Goal: Information Seeking & Learning: Check status

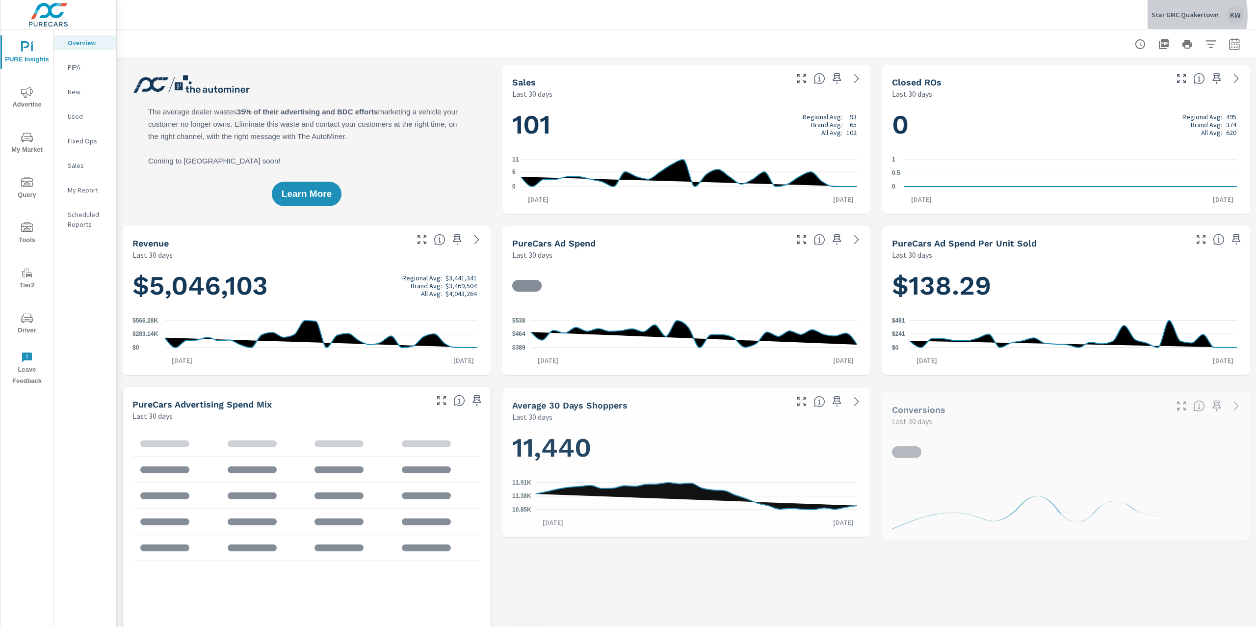
click at [1169, 15] on p "Star GMC Quakertown" at bounding box center [1185, 14] width 67 height 9
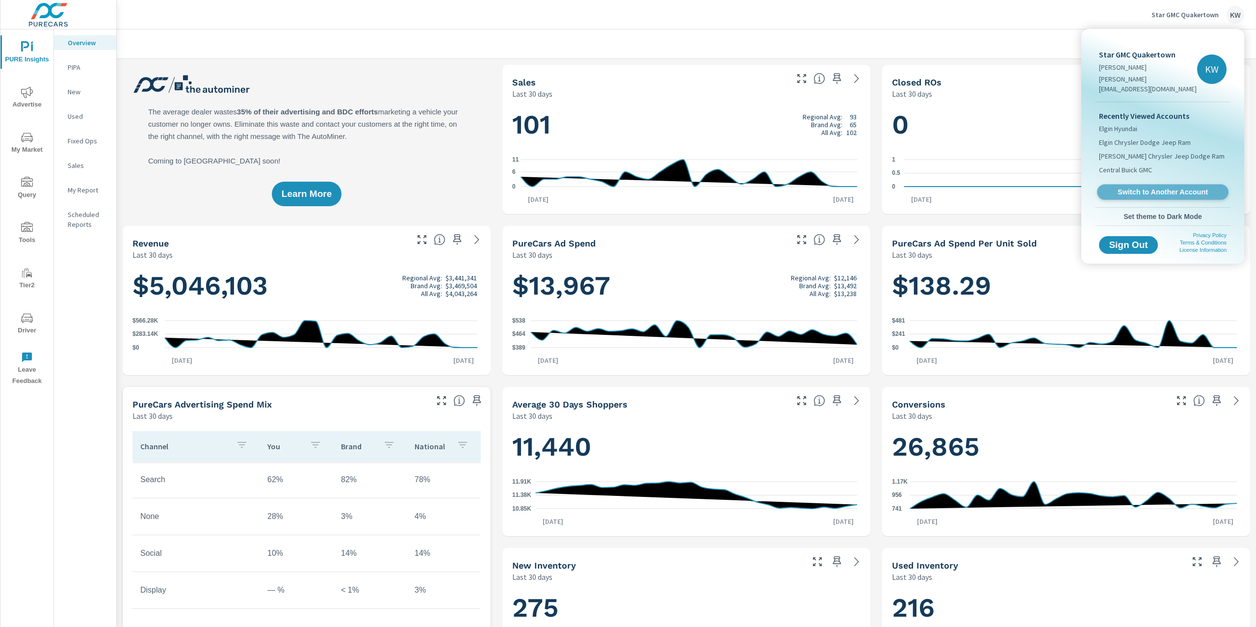
click at [1170, 187] on span "Switch to Another Account" at bounding box center [1163, 191] width 120 height 9
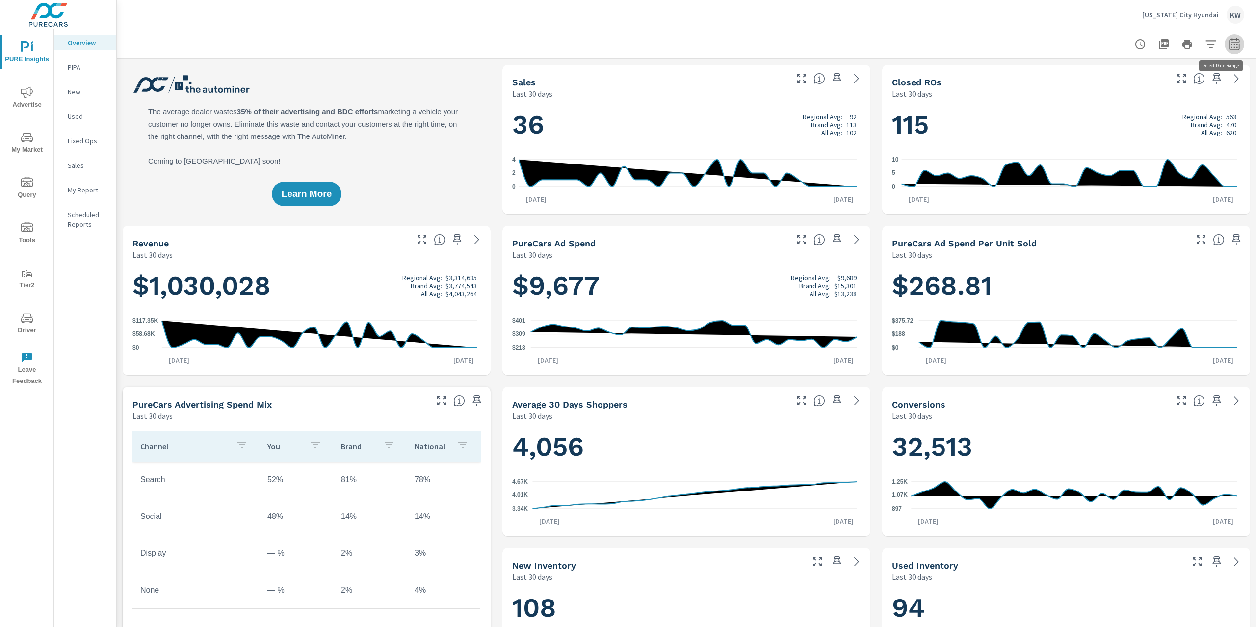
click at [1229, 42] on icon "button" at bounding box center [1235, 44] width 12 height 12
click at [1154, 88] on select "Custom [DATE] Last week Last 7 days Last 14 days Last 30 days Last 45 days Last…" at bounding box center [1146, 85] width 98 height 20
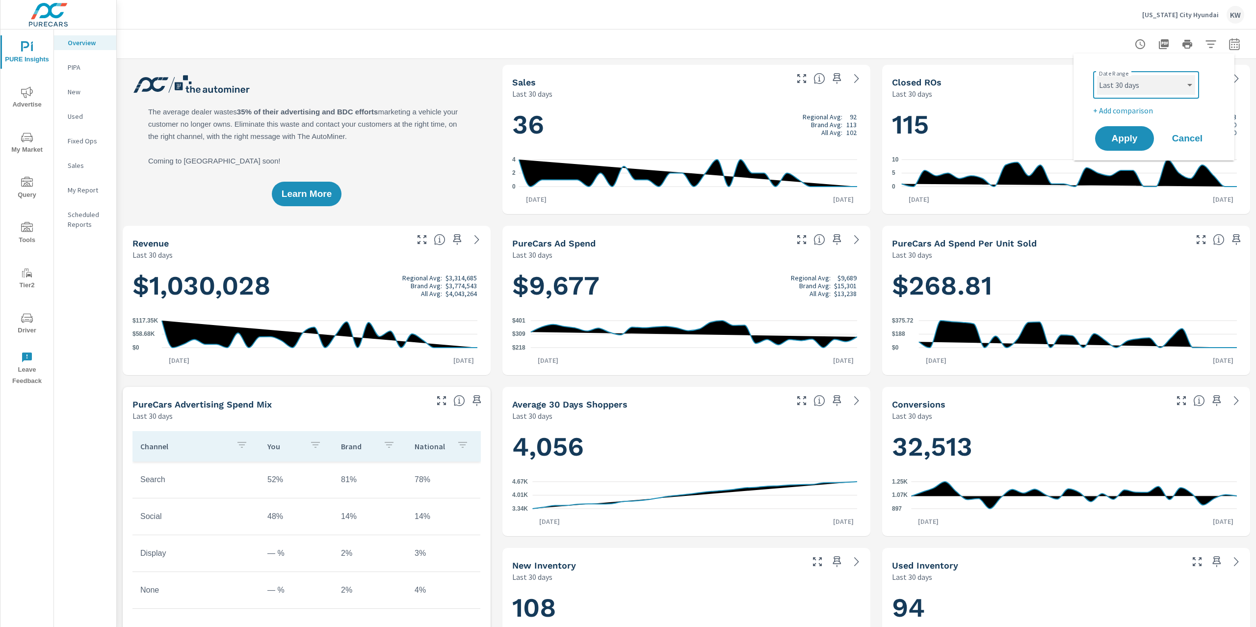
select select "Month to date"
click at [1124, 139] on span "Apply" at bounding box center [1125, 138] width 40 height 9
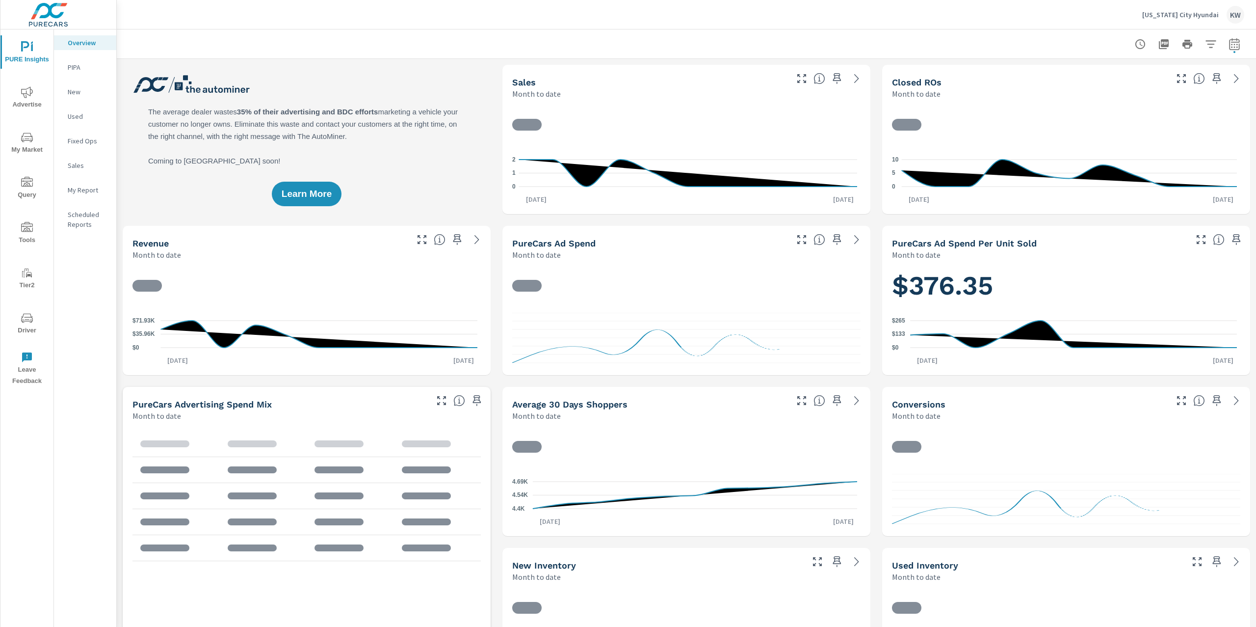
scroll to position [0, 0]
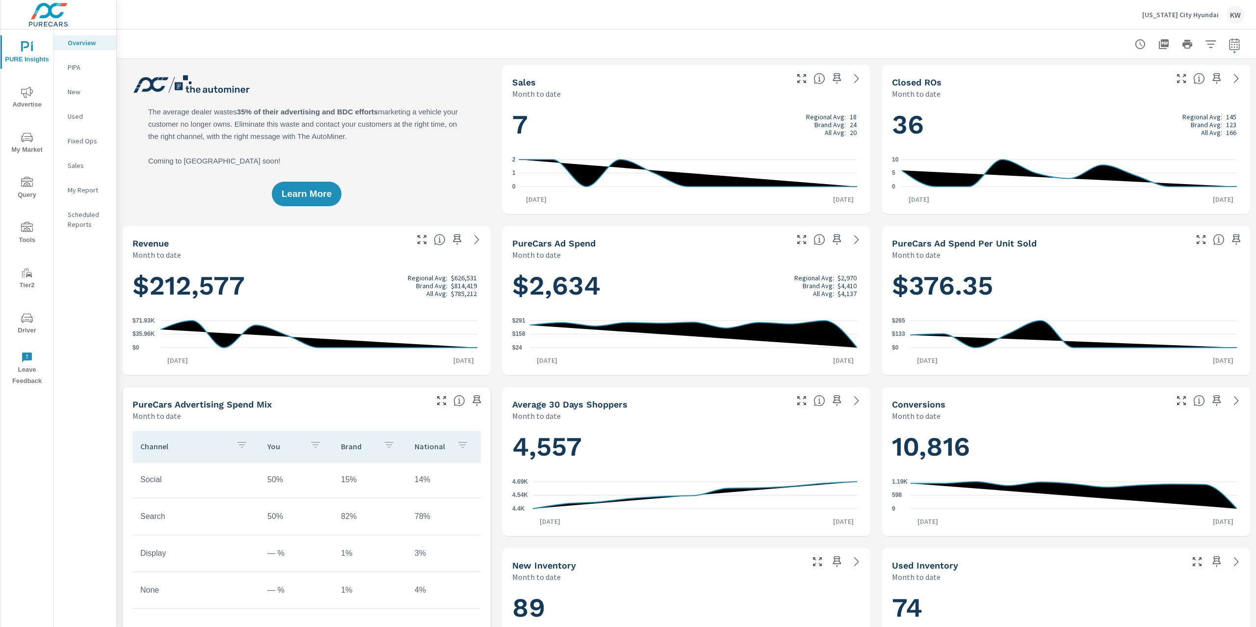
click at [36, 101] on span "Advertise" at bounding box center [26, 98] width 47 height 24
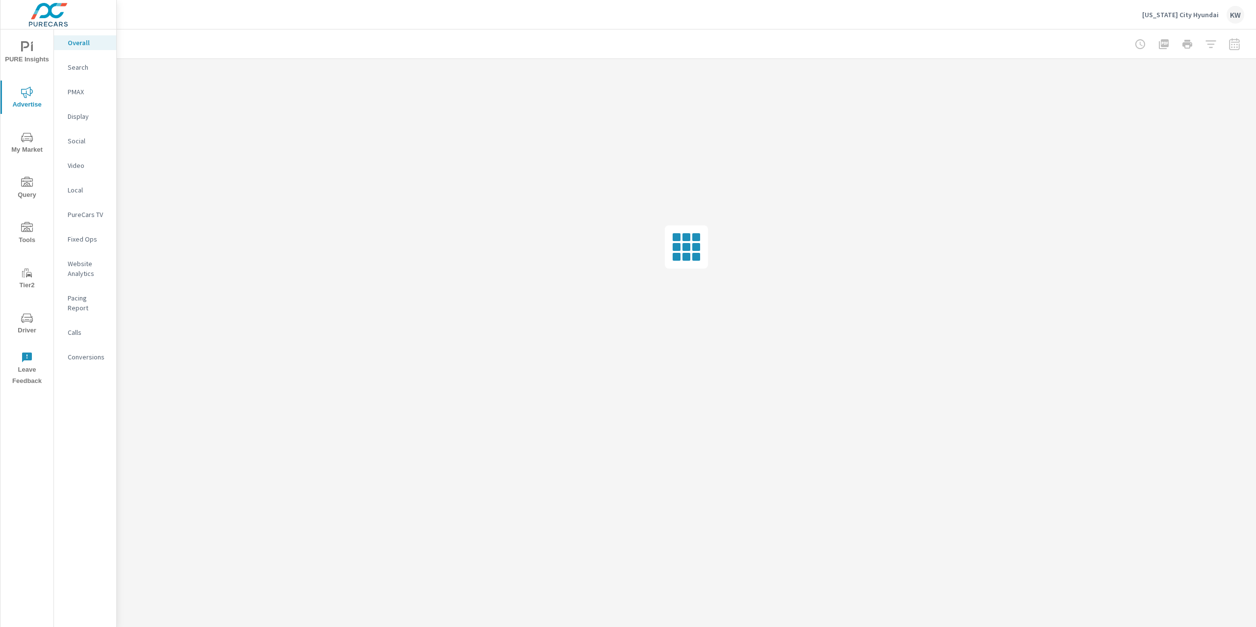
click at [84, 144] on p "Social" at bounding box center [88, 141] width 41 height 10
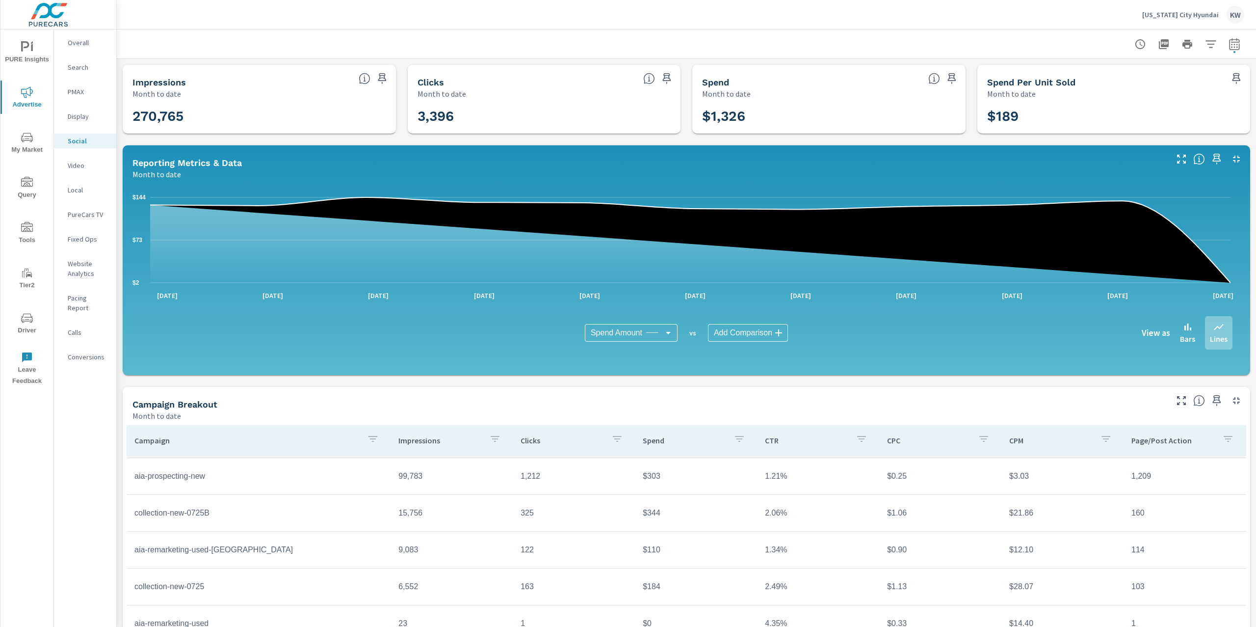
scroll to position [6, 0]
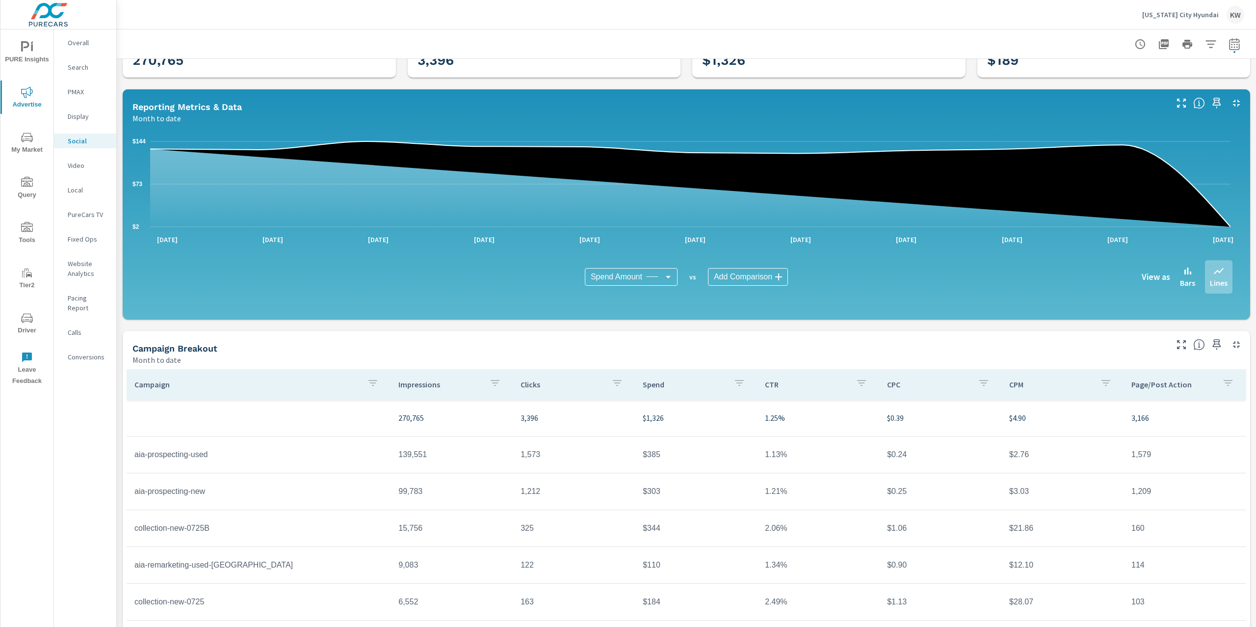
scroll to position [76, 0]
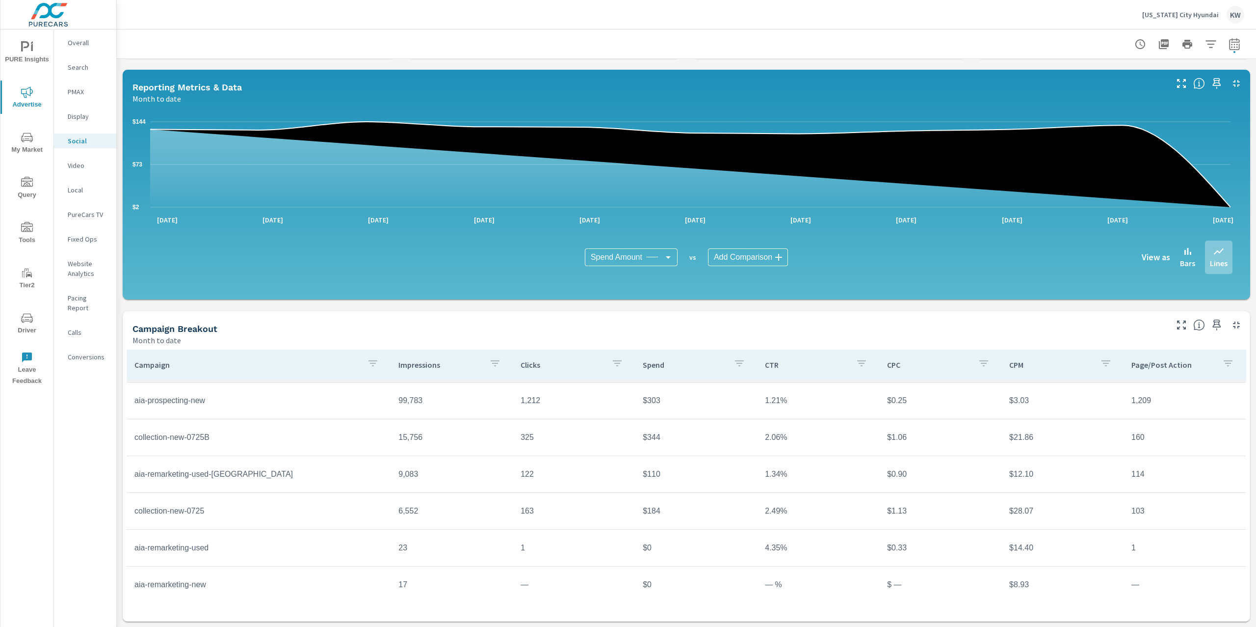
scroll to position [22, 0]
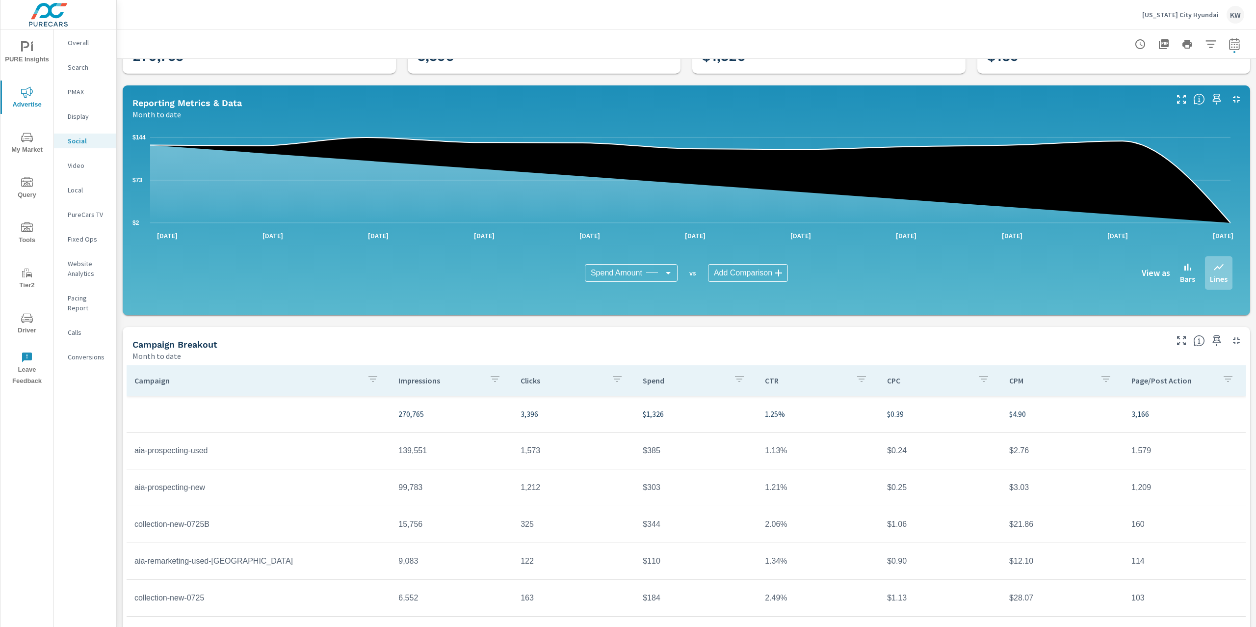
scroll to position [76, 0]
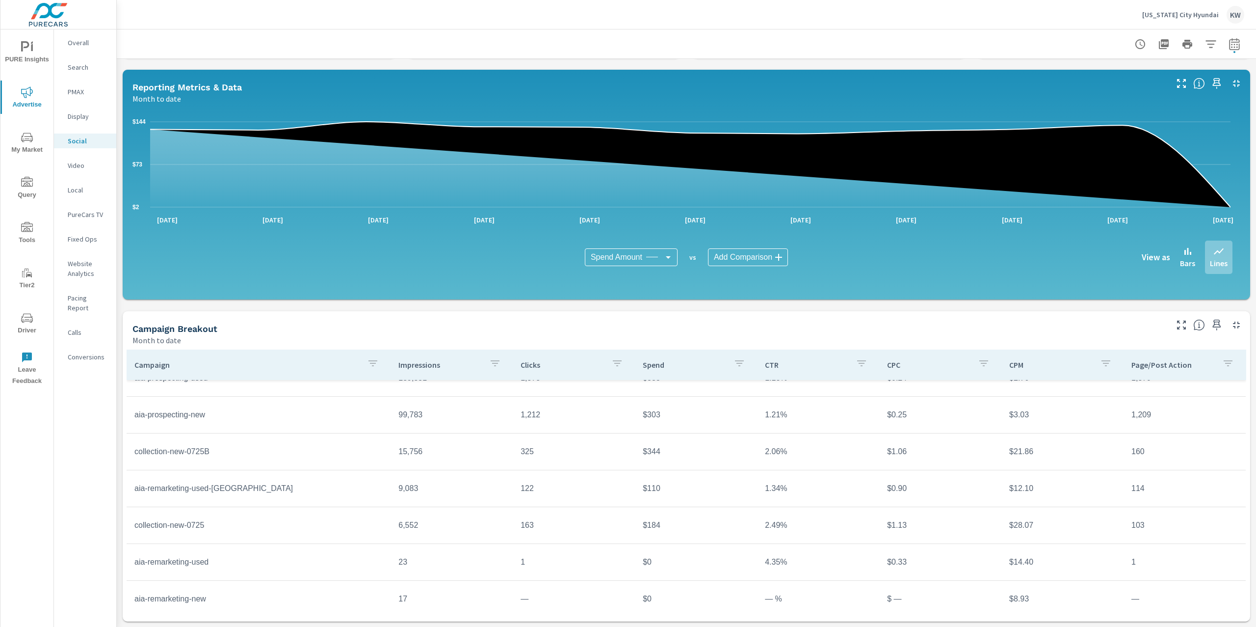
scroll to position [55, 0]
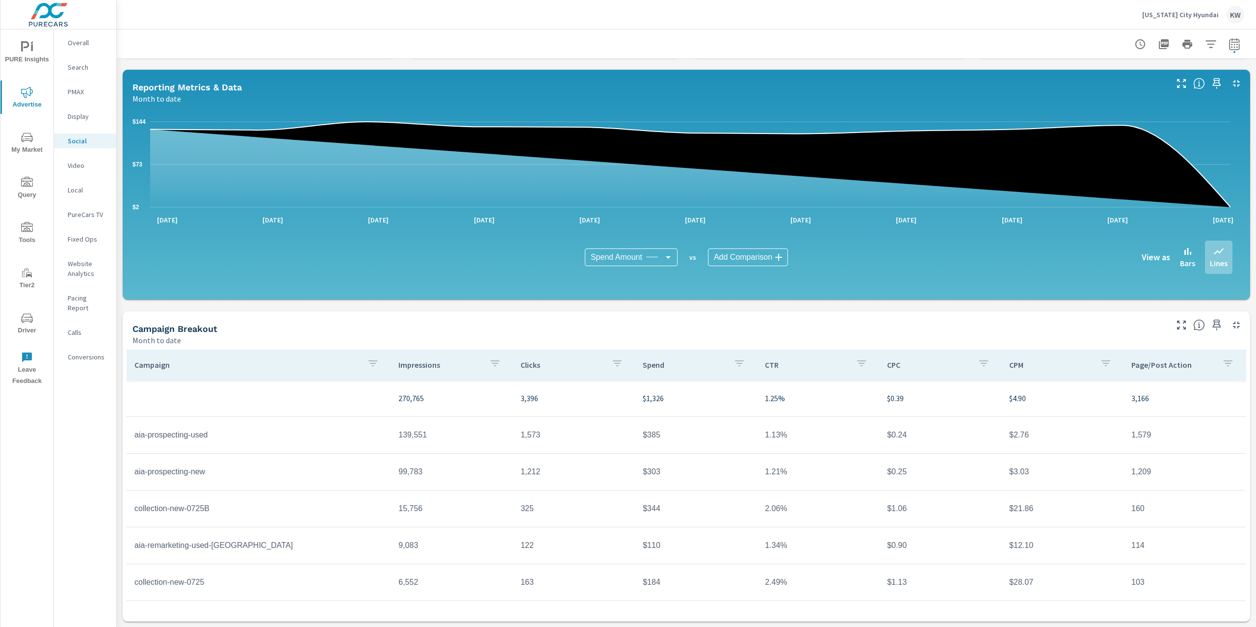
click at [1229, 48] on icon "button" at bounding box center [1235, 44] width 12 height 12
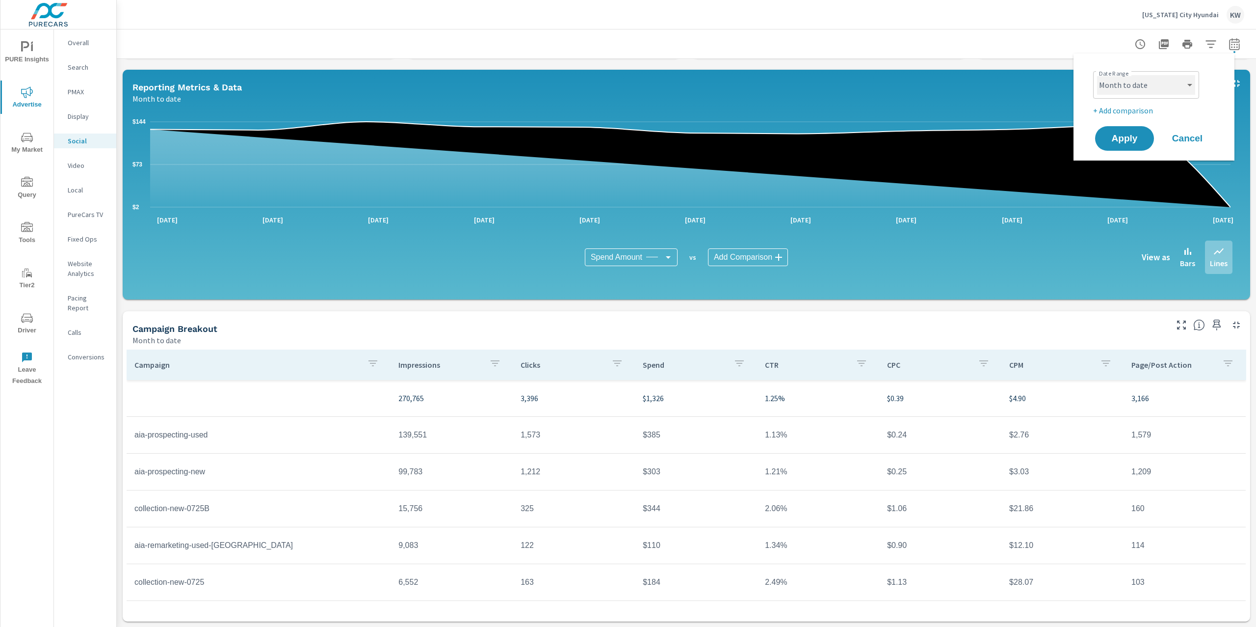
click at [1157, 88] on select "Custom [DATE] Last week Last 7 days Last 14 days Last 30 days Last 45 days Last…" at bounding box center [1146, 85] width 98 height 20
select select "Last month"
click at [1134, 134] on span "Apply" at bounding box center [1125, 138] width 40 height 9
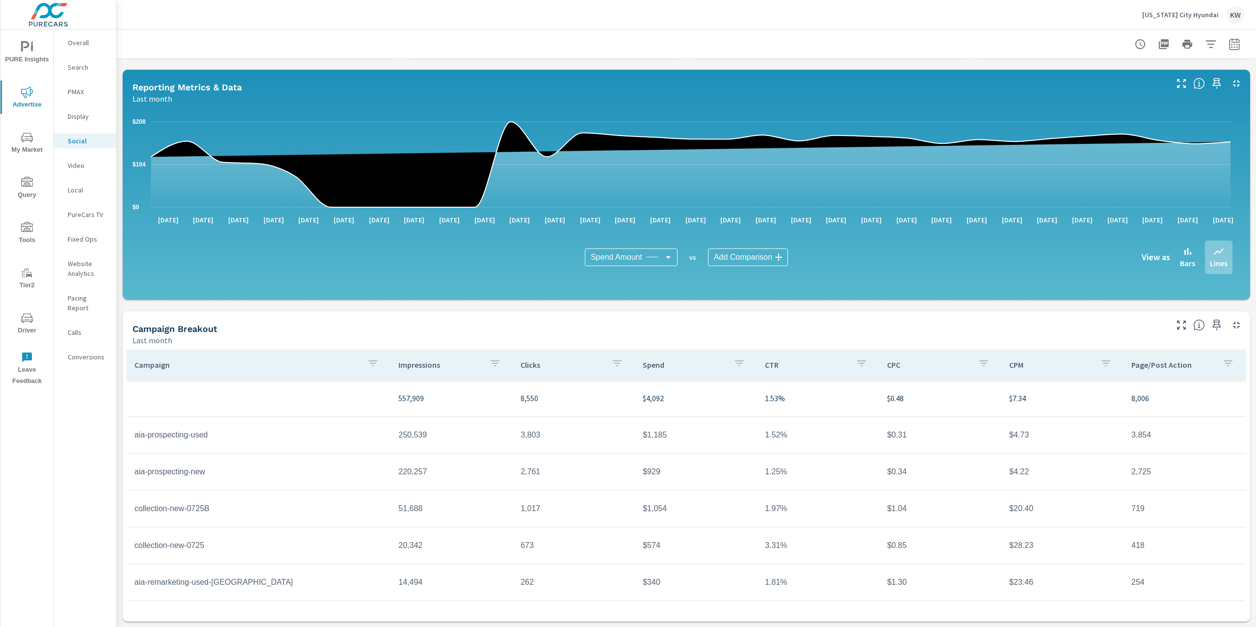
scroll to position [76, 0]
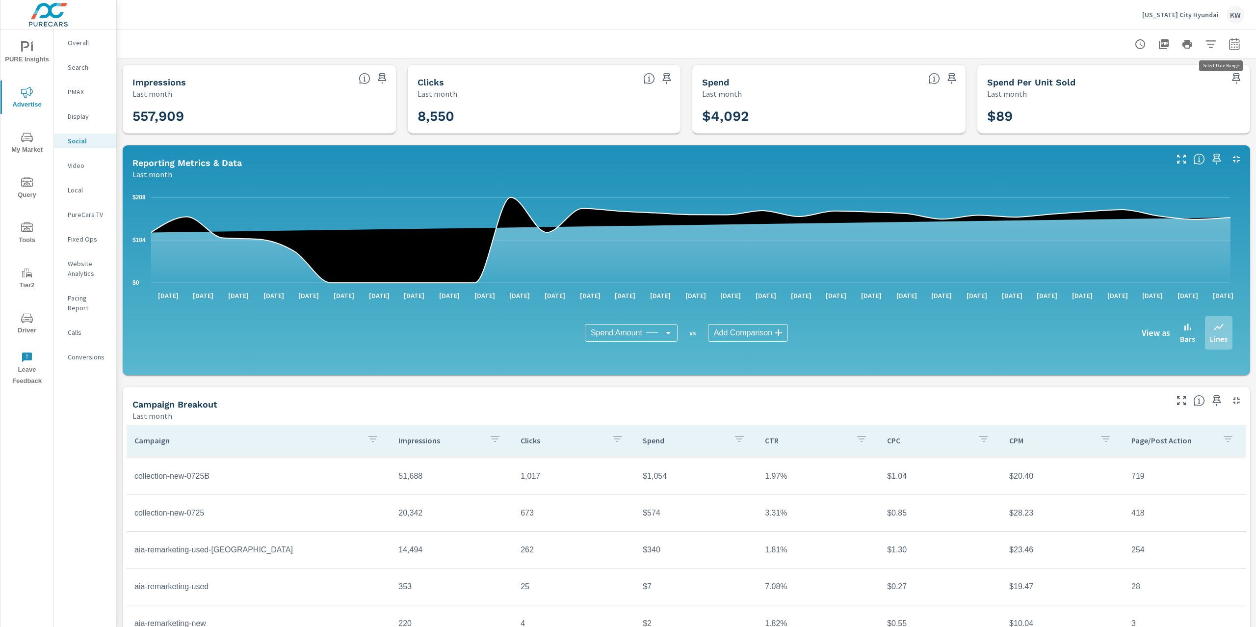
click at [1229, 44] on icon "button" at bounding box center [1234, 44] width 10 height 12
click at [1164, 88] on select "Custom [DATE] Last week Last 7 days Last 14 days Last 30 days Last 45 days Last…" at bounding box center [1146, 85] width 98 height 20
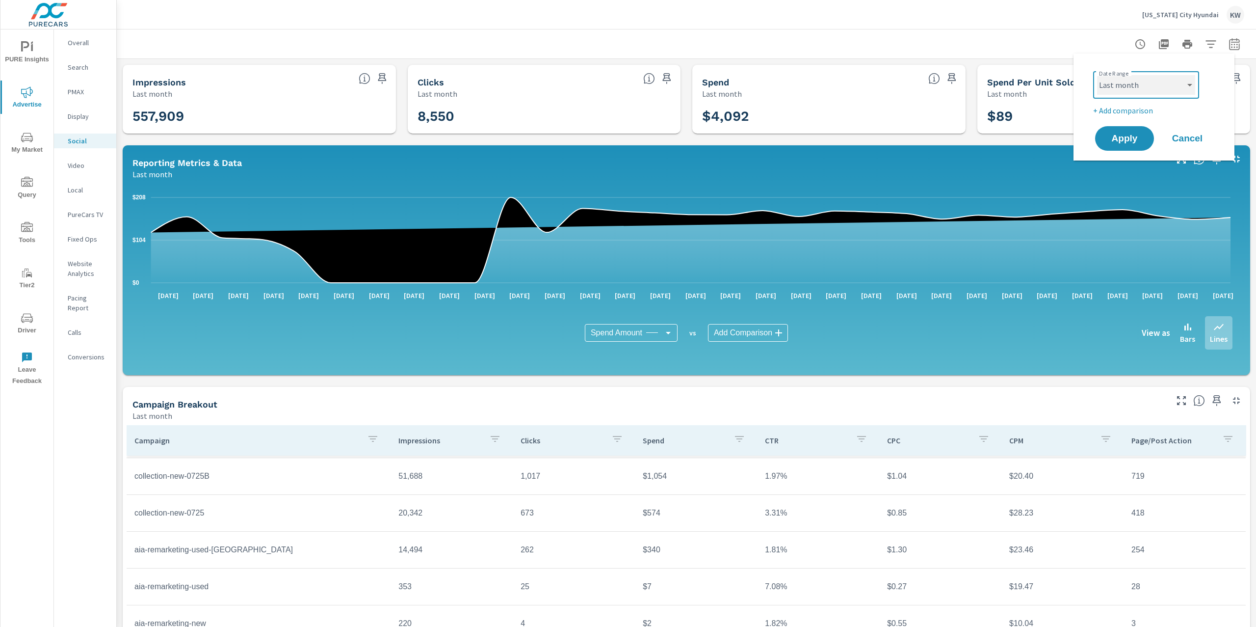
select select "Month to date"
click at [1119, 139] on span "Apply" at bounding box center [1125, 138] width 40 height 9
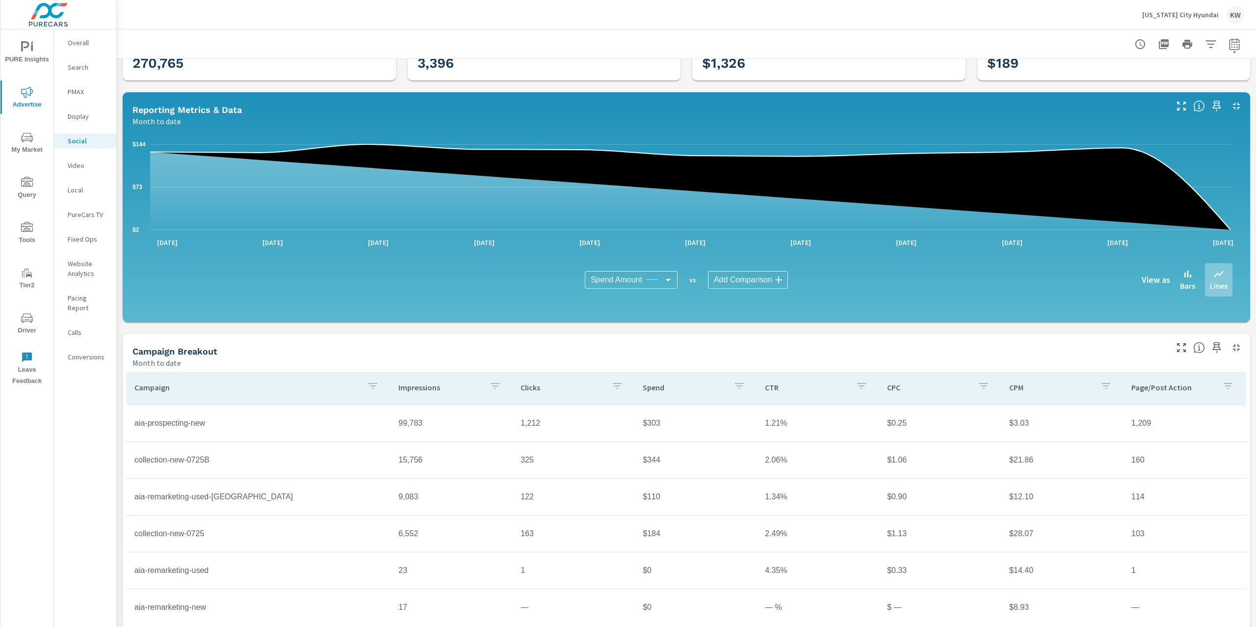
scroll to position [76, 0]
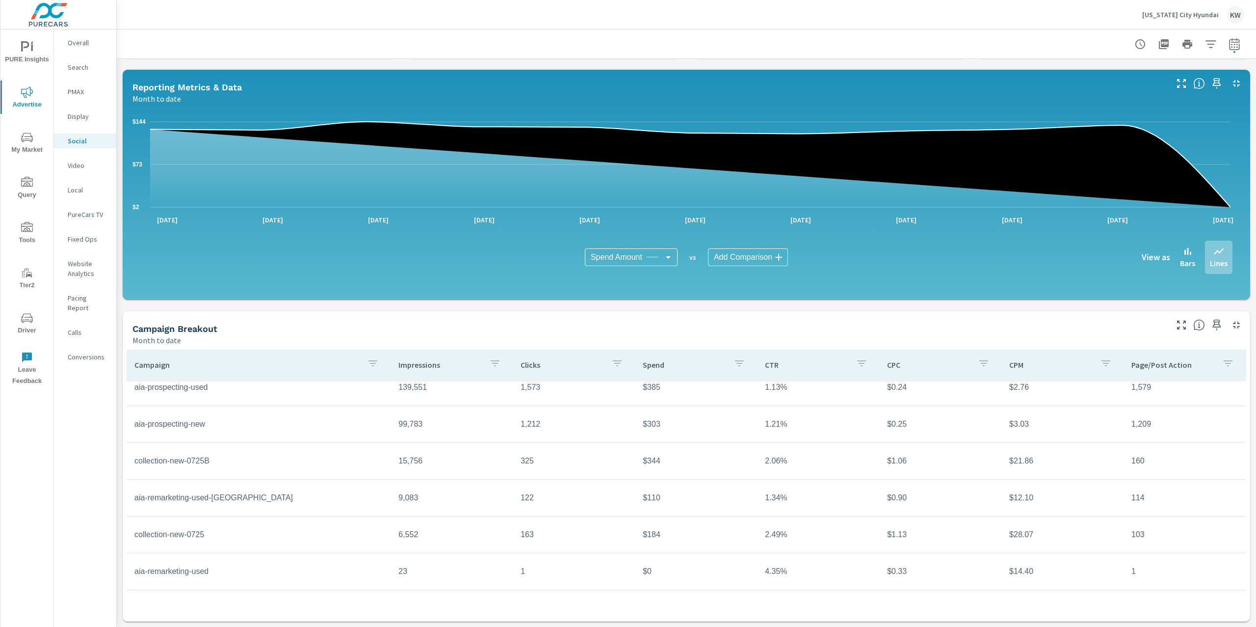
scroll to position [71, 0]
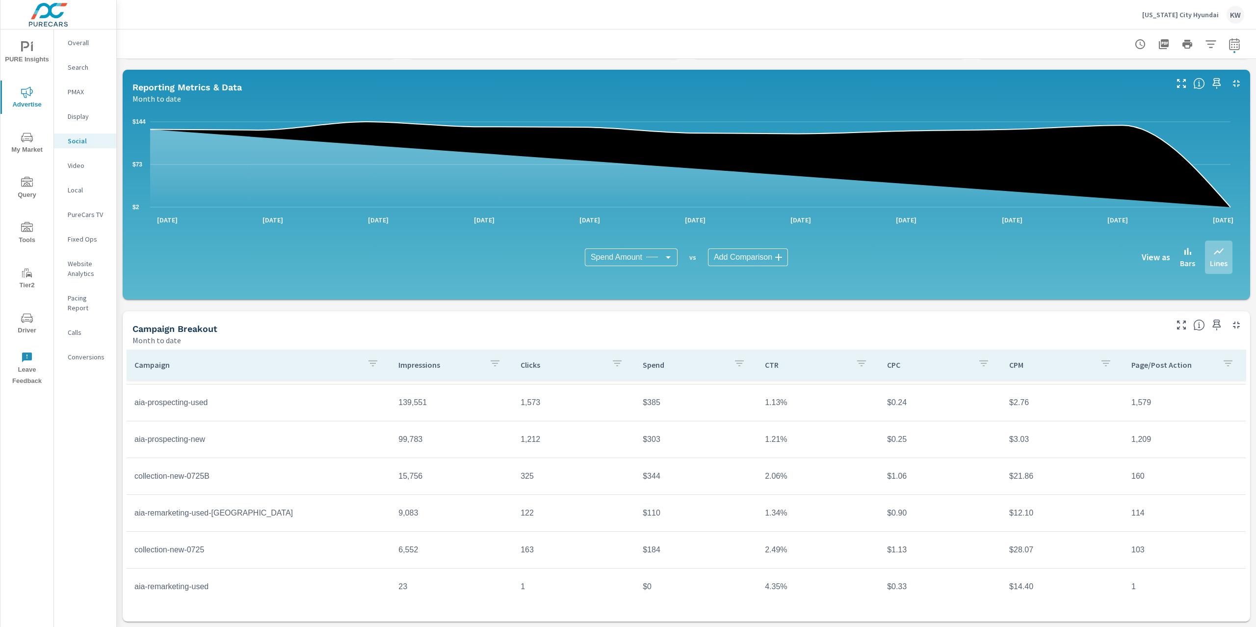
scroll to position [32, 0]
